Goal: Task Accomplishment & Management: Use online tool/utility

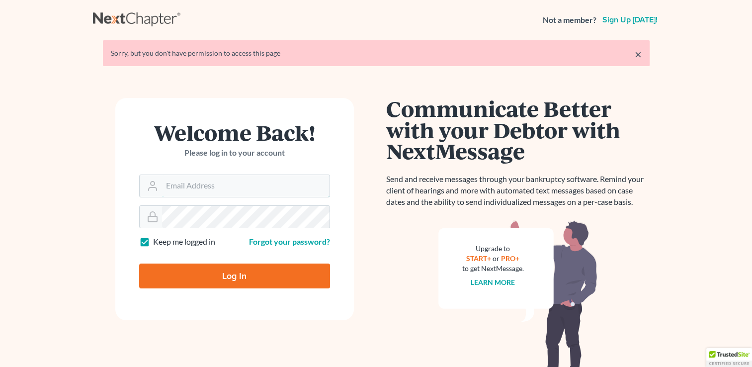
type input "[EMAIL_ADDRESS][DOMAIN_NAME]"
click at [205, 279] on input "Log In" at bounding box center [234, 275] width 191 height 25
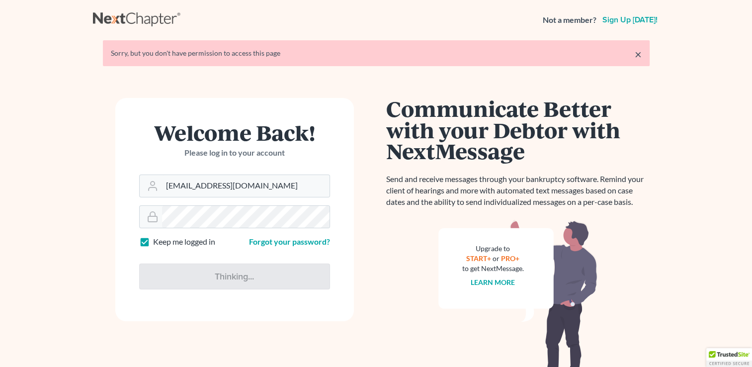
type input "Thinking..."
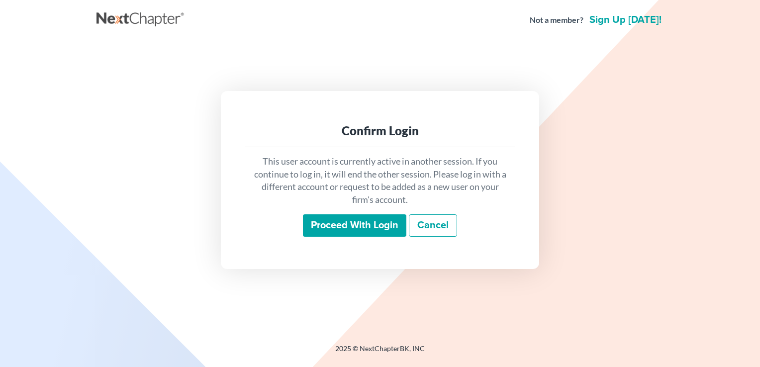
click at [373, 225] on input "Proceed with login" at bounding box center [354, 225] width 103 height 23
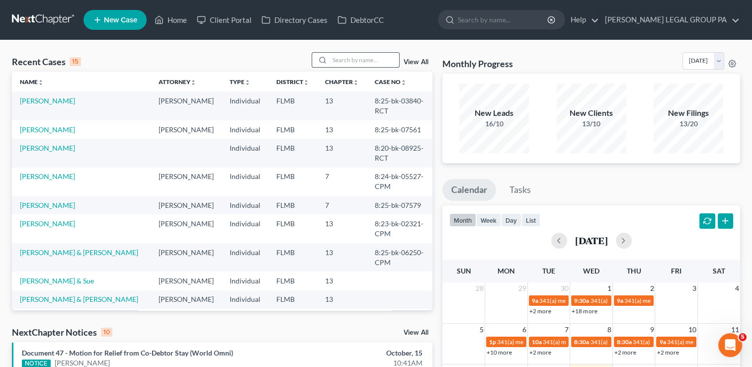
click at [358, 62] on input "search" at bounding box center [365, 60] width 70 height 14
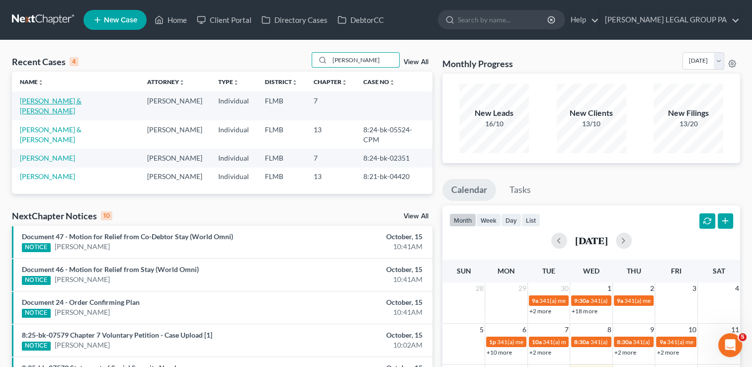
type input "[PERSON_NAME]"
click at [60, 97] on link "[PERSON_NAME] & [PERSON_NAME]" at bounding box center [51, 105] width 62 height 18
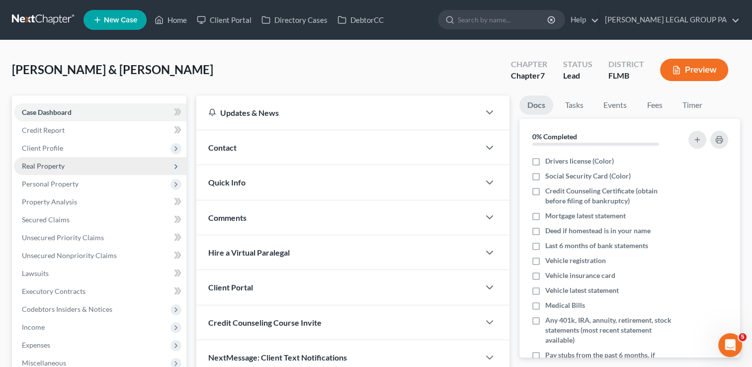
click at [84, 170] on span "Real Property" at bounding box center [100, 166] width 172 height 18
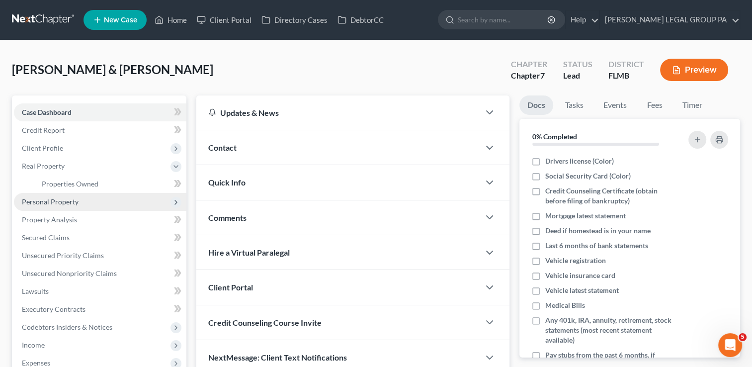
click at [71, 200] on span "Personal Property" at bounding box center [50, 201] width 57 height 8
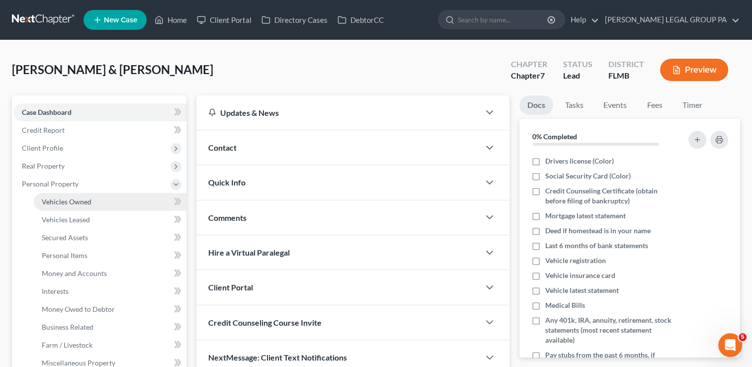
click at [71, 206] on link "Vehicles Owned" at bounding box center [110, 202] width 153 height 18
